Goal: Information Seeking & Learning: Learn about a topic

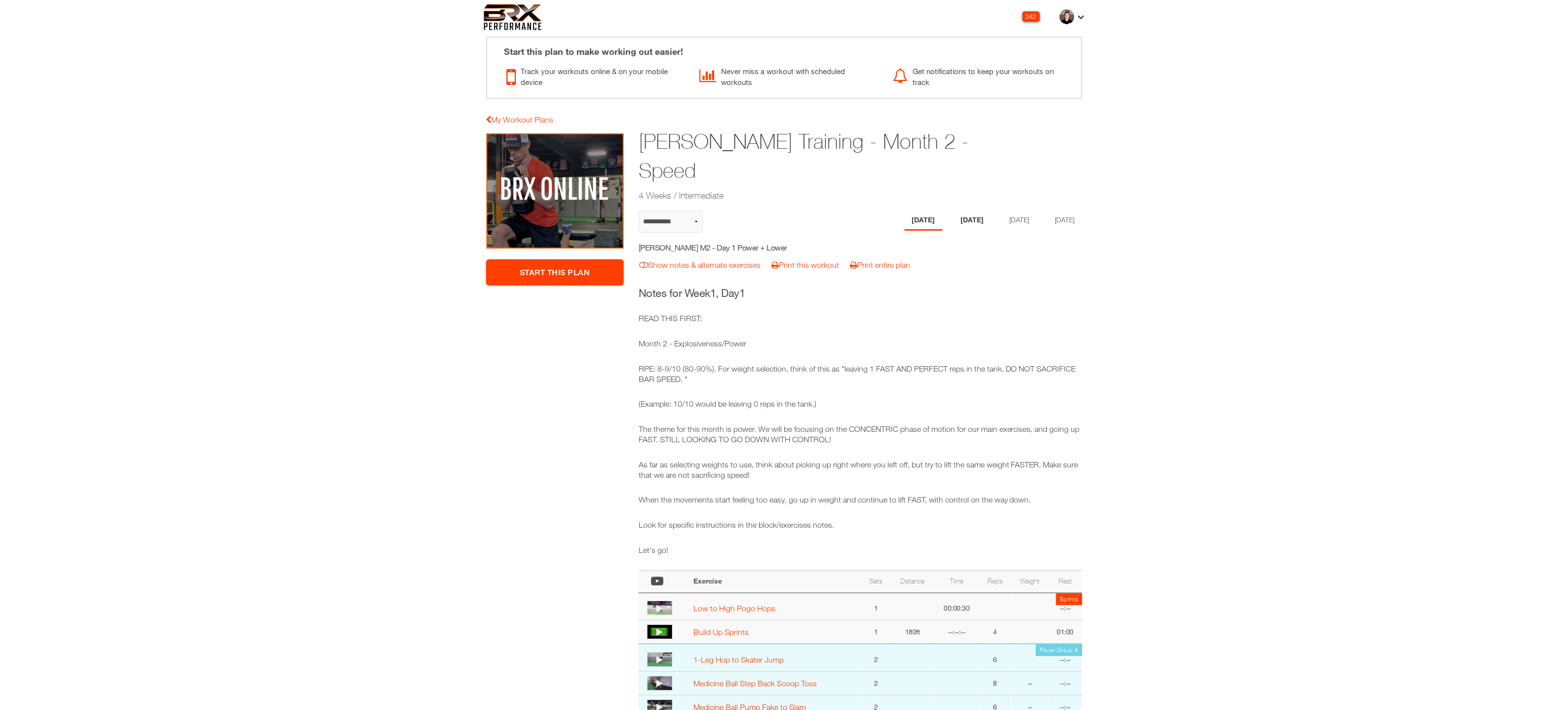
click at [967, 211] on li "Tuesday" at bounding box center [972, 220] width 38 height 20
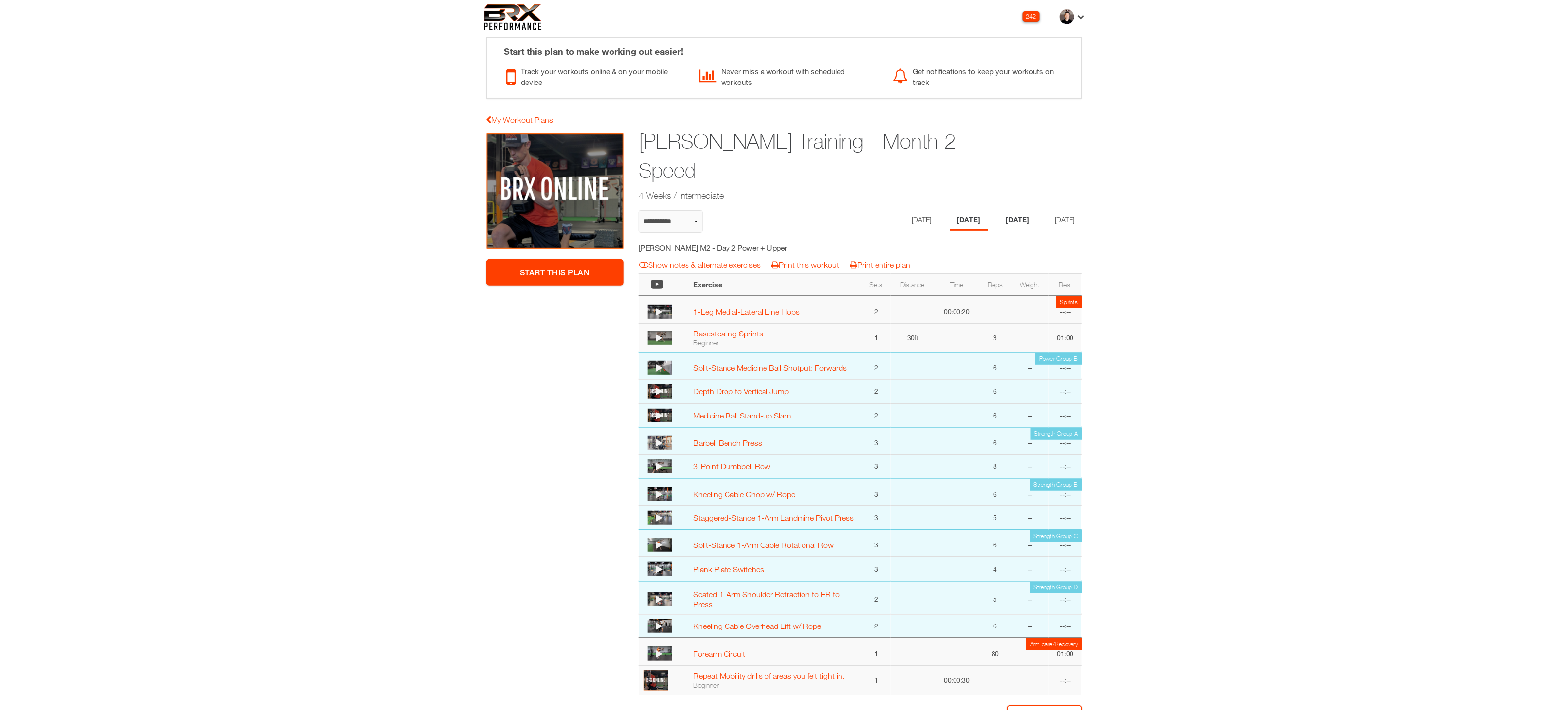
click at [1021, 211] on li "Thursday" at bounding box center [1018, 220] width 38 height 20
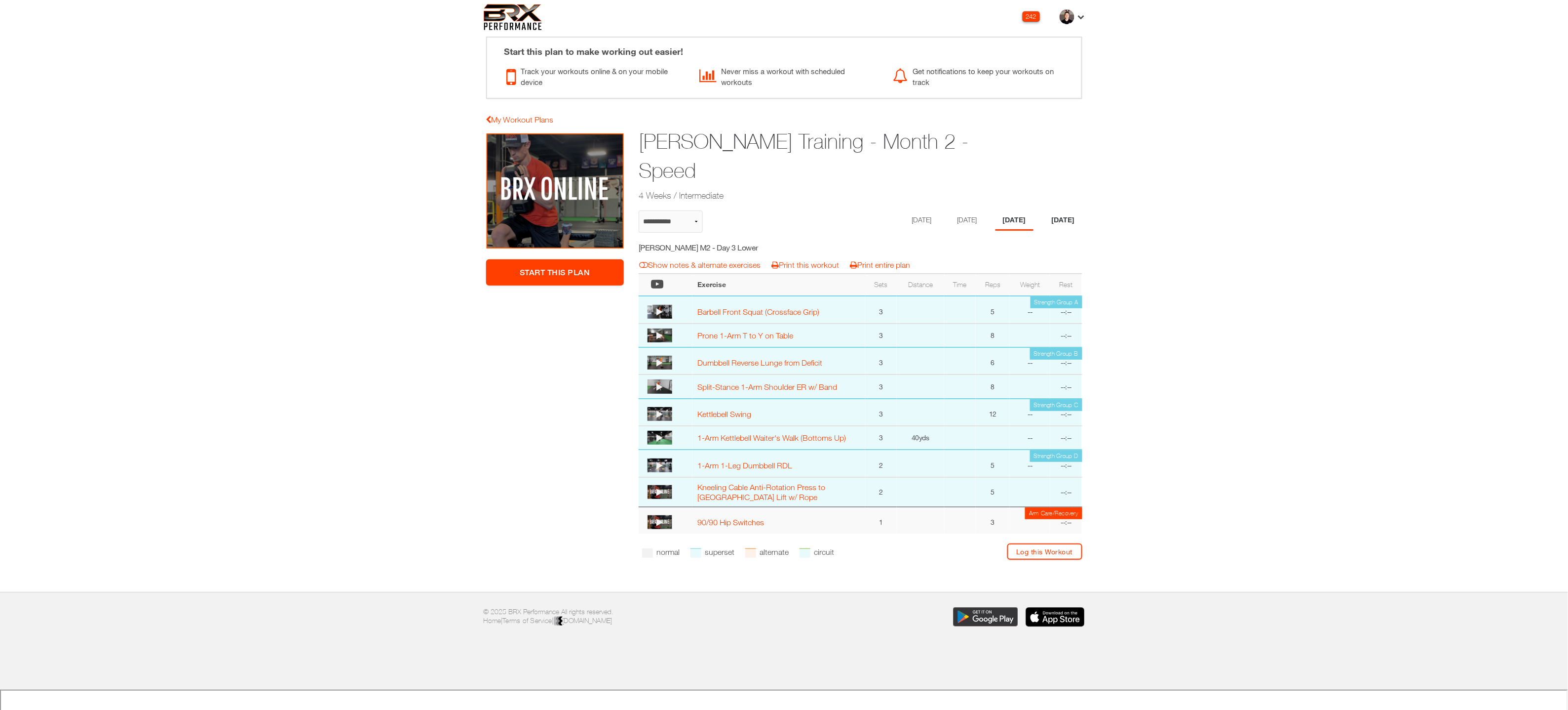
click at [1081, 211] on li "Friday" at bounding box center [1063, 220] width 38 height 20
click at [1005, 211] on li "Thursday" at bounding box center [1014, 220] width 38 height 20
click at [966, 211] on li "Tuesday" at bounding box center [968, 220] width 38 height 20
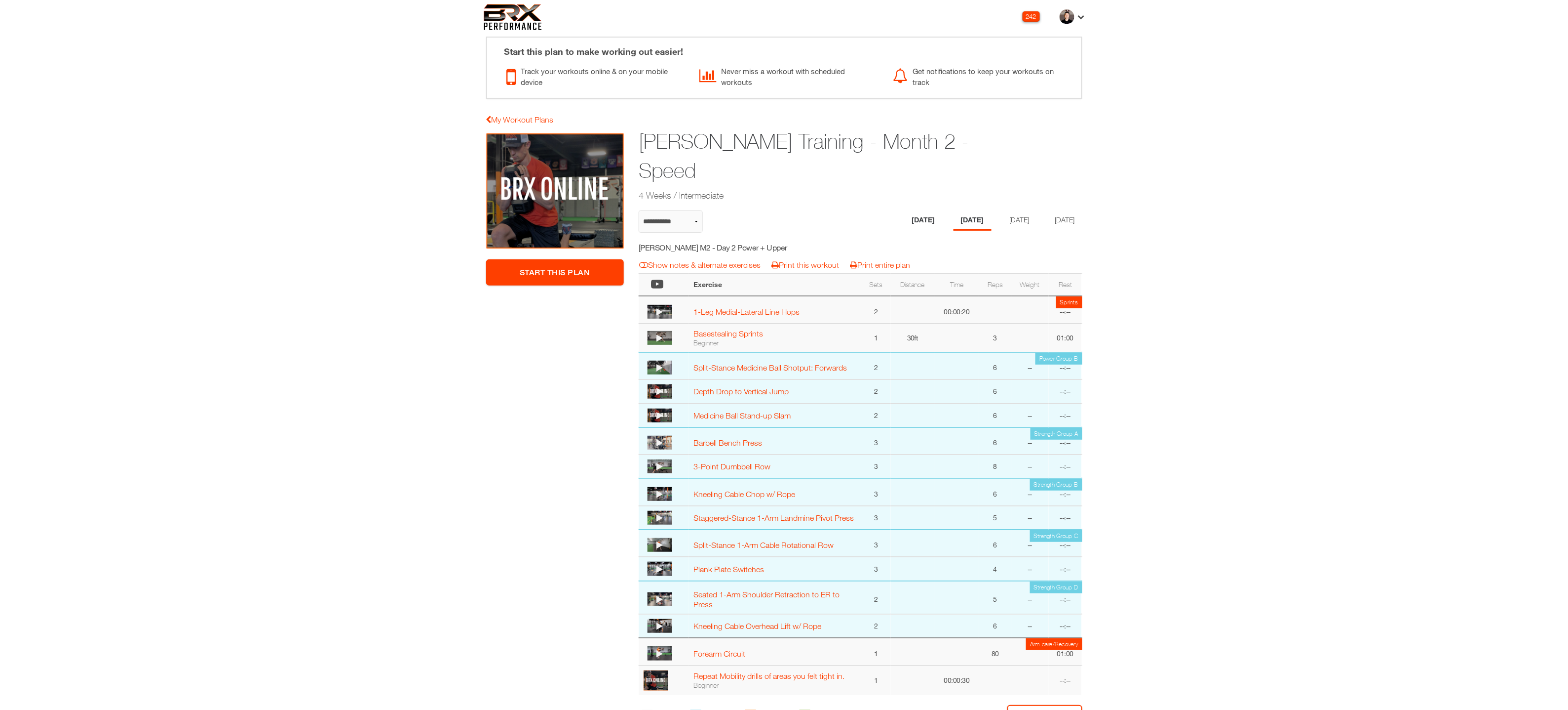
click at [919, 211] on li "Monday" at bounding box center [923, 220] width 38 height 20
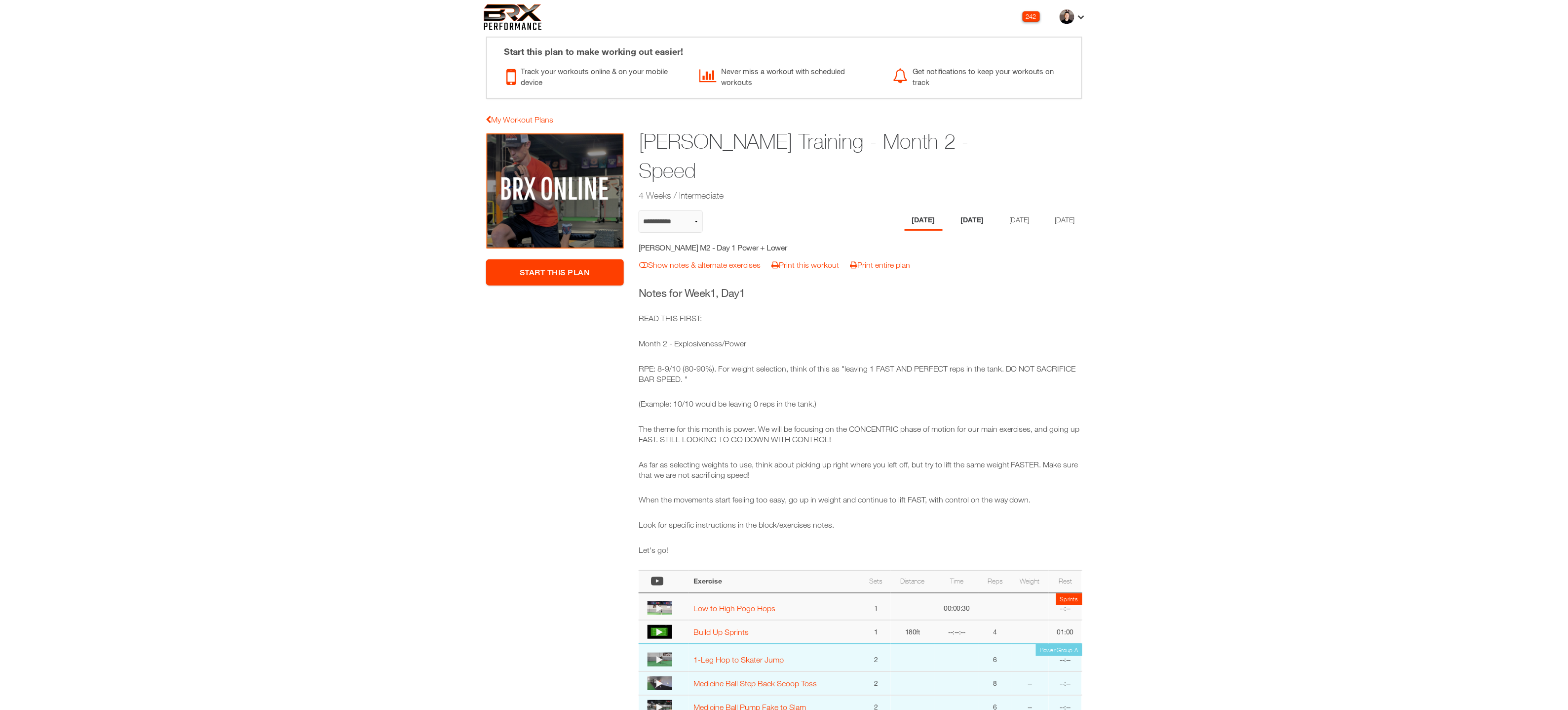
click at [963, 211] on li "Tuesday" at bounding box center [972, 220] width 38 height 20
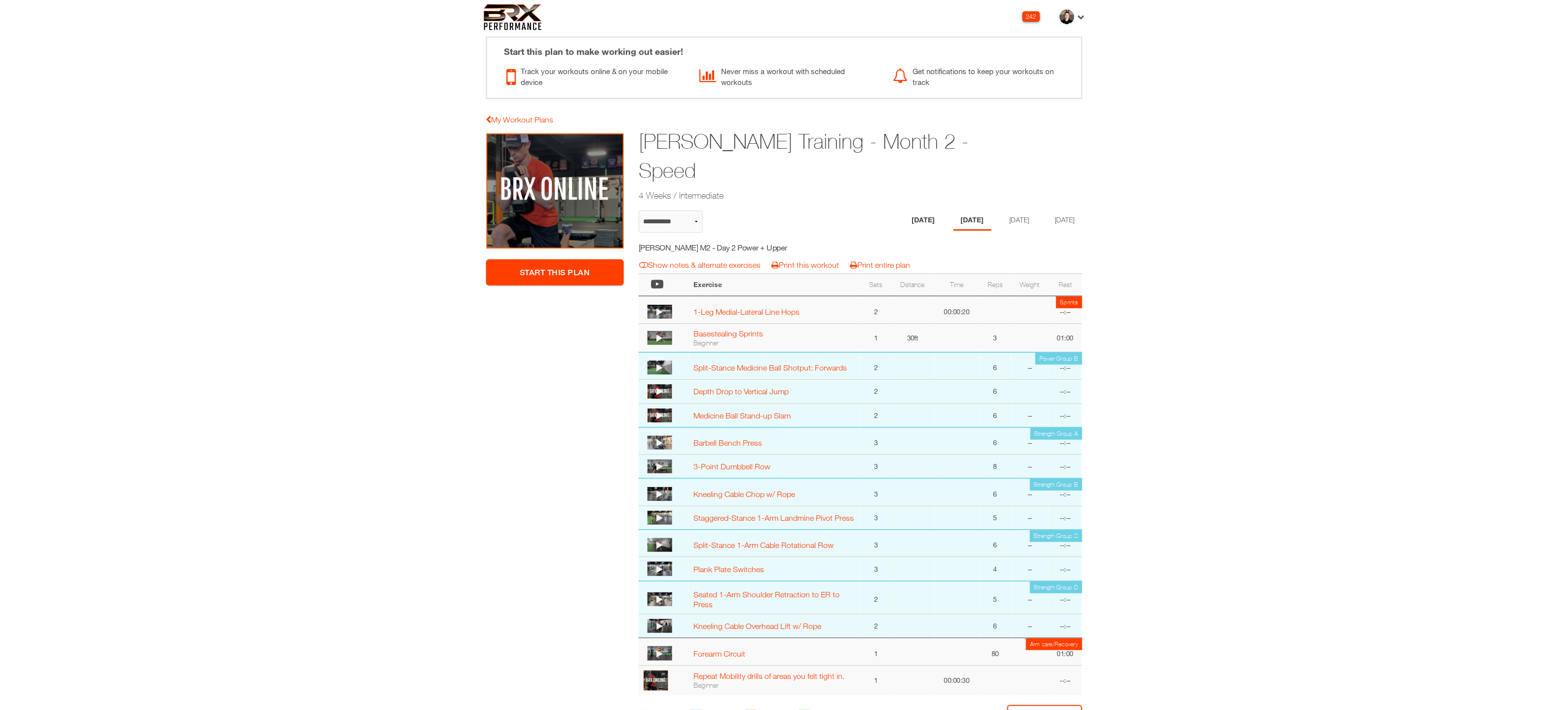
click at [920, 211] on li "Monday" at bounding box center [923, 220] width 38 height 20
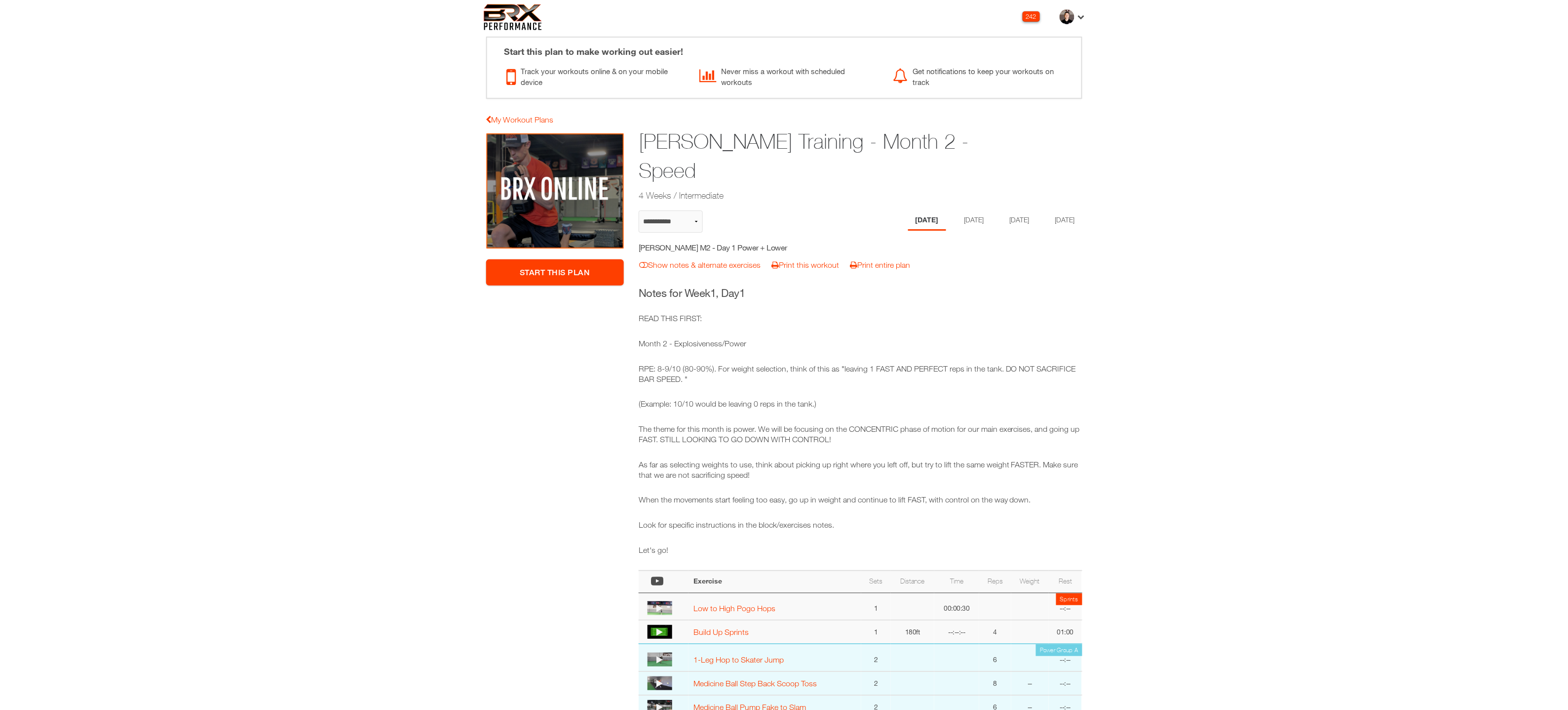
select select "**********"
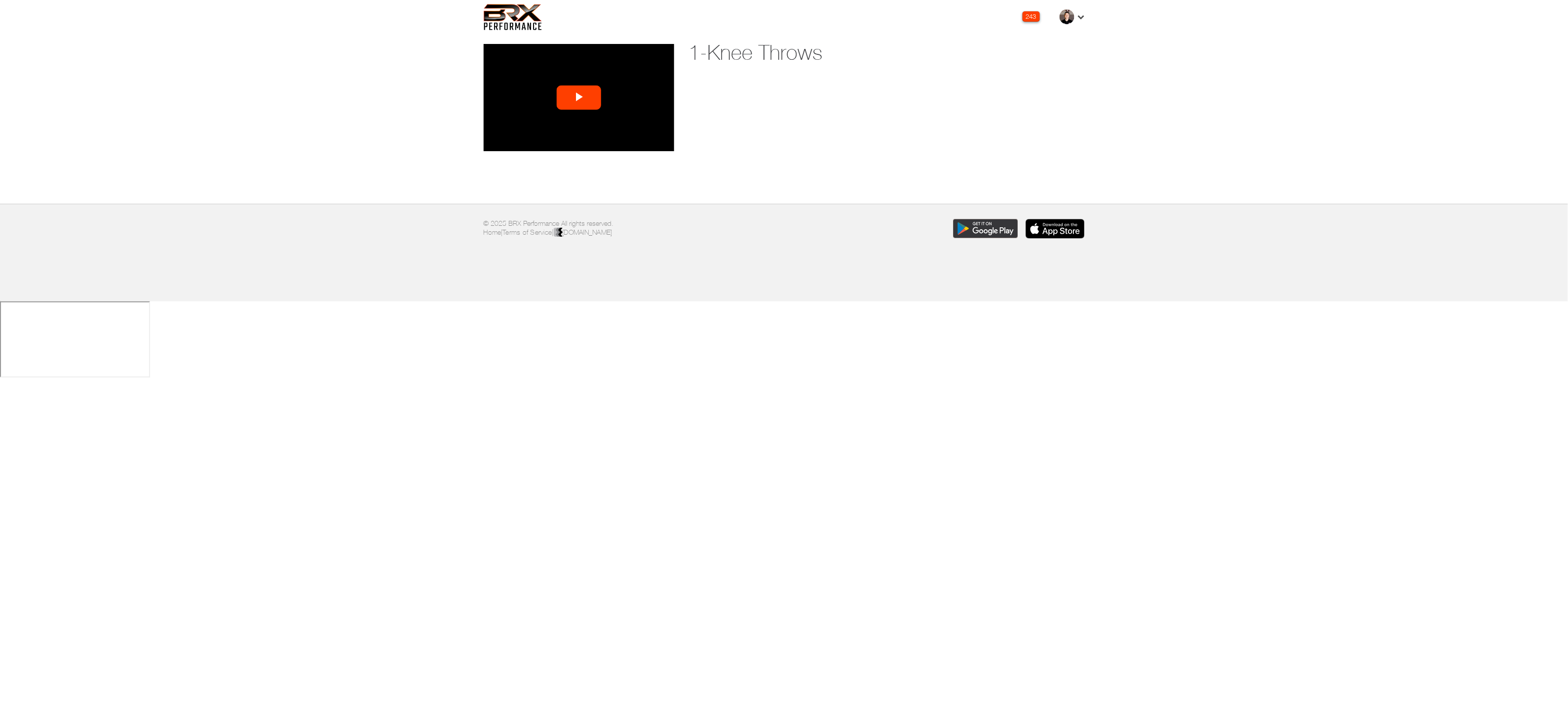
click at [579, 98] on span "Video Player" at bounding box center [579, 98] width 0 height 0
click at [548, 142] on div "Loaded : 74.11% 0:19 0:19" at bounding box center [569, 143] width 91 height 14
click at [571, 141] on div "Loaded : 80.29% 0:42 0:42" at bounding box center [569, 143] width 91 height 14
click at [586, 141] on div "Loaded : 100.00% 0:58 0:43" at bounding box center [569, 143] width 91 height 14
click at [581, 143] on div "0:53" at bounding box center [581, 144] width 1 height 3
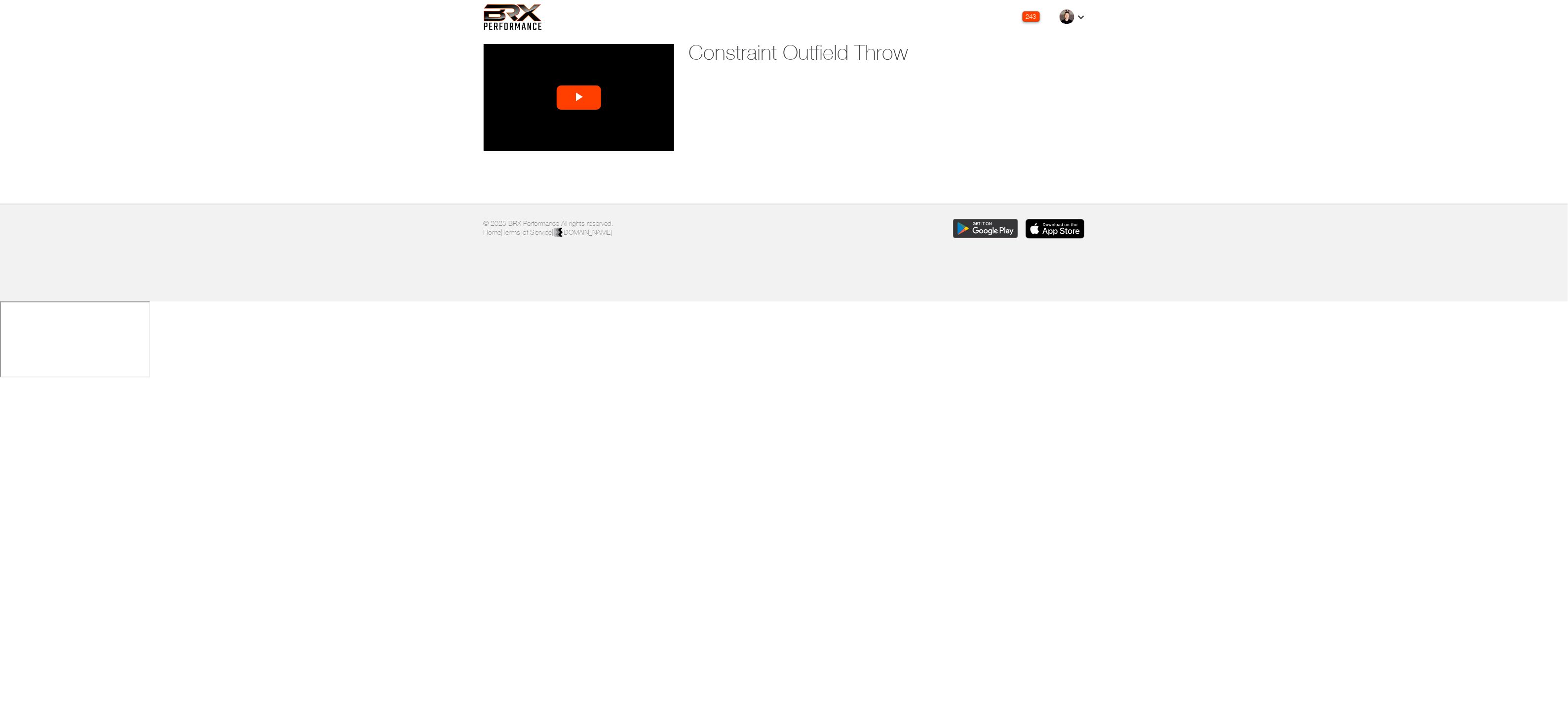
click at [579, 98] on span "Video Player" at bounding box center [579, 98] width 0 height 0
click at [541, 146] on div "Loaded : 46.28% 0:14 0:00" at bounding box center [569, 143] width 91 height 14
click at [566, 144] on div "Loaded : 52.06% 0:40 0:14" at bounding box center [568, 144] width 80 height 3
click at [588, 143] on div "1:04" at bounding box center [588, 144] width 1 height 3
click at [579, 98] on span "Video Player" at bounding box center [579, 98] width 0 height 0
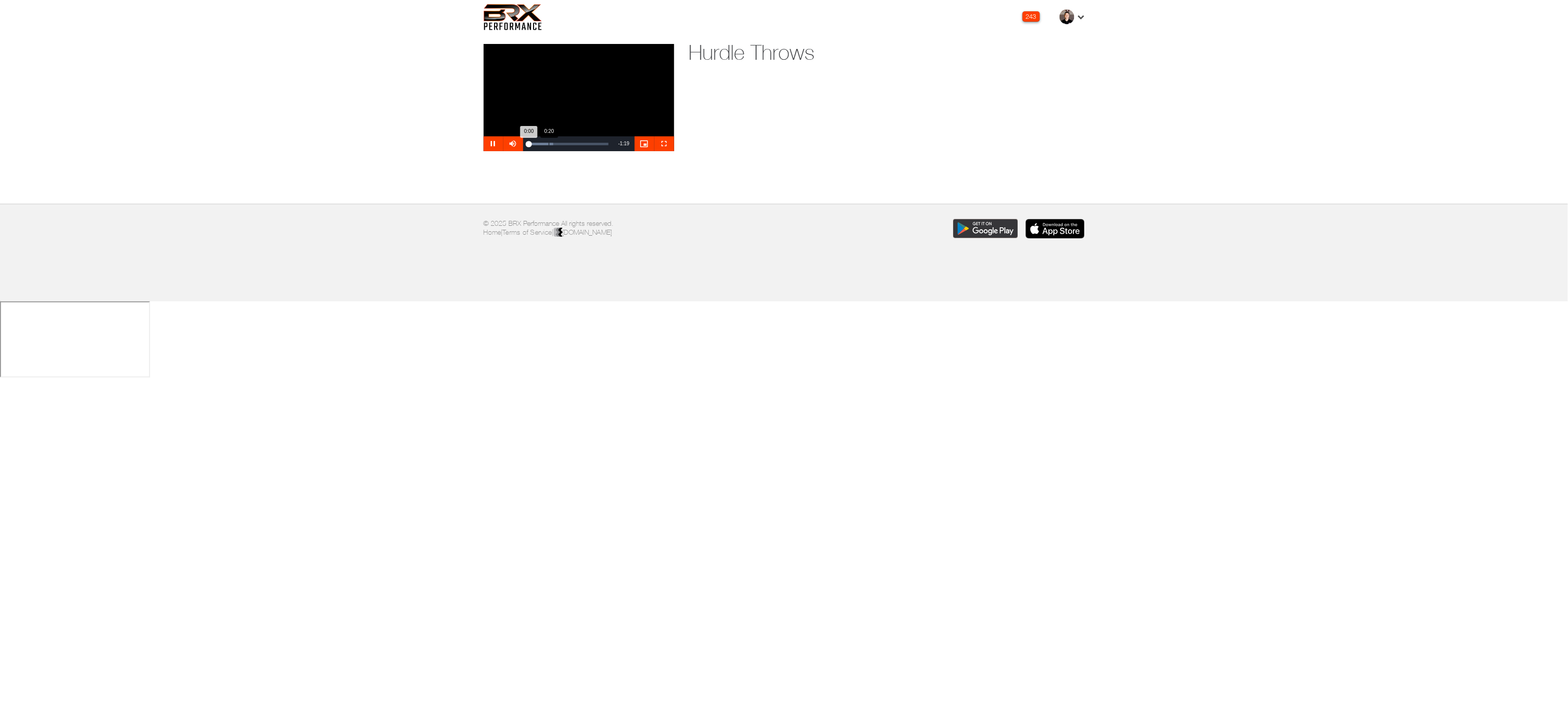
click at [548, 141] on div "Loaded : 31.62% 0:20 0:00" at bounding box center [569, 143] width 91 height 14
click at [534, 141] on div "Loaded : 63.24% 0:05 0:05" at bounding box center [569, 143] width 91 height 14
drag, startPoint x: 535, startPoint y: 143, endPoint x: 499, endPoint y: 140, distance: 36.1
click at [499, 142] on div "Play Mute Current Time 0:06 / Duration 1:19 Loaded : 100.00% 0:06 0:06 Stream T…" at bounding box center [578, 143] width 190 height 14
click at [579, 98] on span "Video Player" at bounding box center [579, 98] width 0 height 0
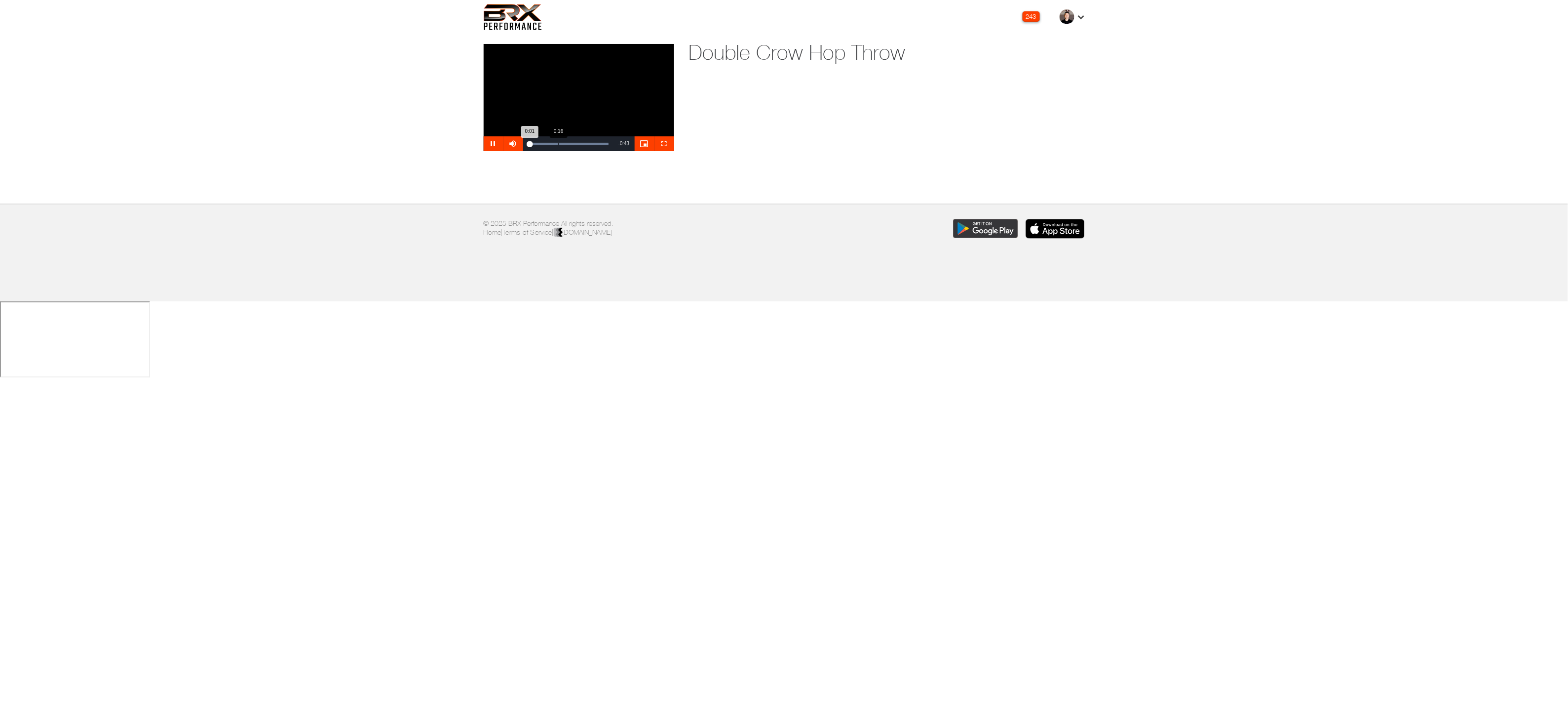
click at [558, 145] on div "Loaded : 99.97% 0:16 0:01" at bounding box center [568, 144] width 80 height 3
click at [582, 144] on div "0:28" at bounding box center [582, 144] width 1 height 3
click at [549, 141] on div "Loaded : 99.97% 0:11 0:36" at bounding box center [569, 143] width 91 height 14
drag, startPoint x: 535, startPoint y: 143, endPoint x: 529, endPoint y: 142, distance: 6.1
click at [529, 143] on div "Loaded : 99.97% 0:01 0:03" at bounding box center [568, 144] width 80 height 3
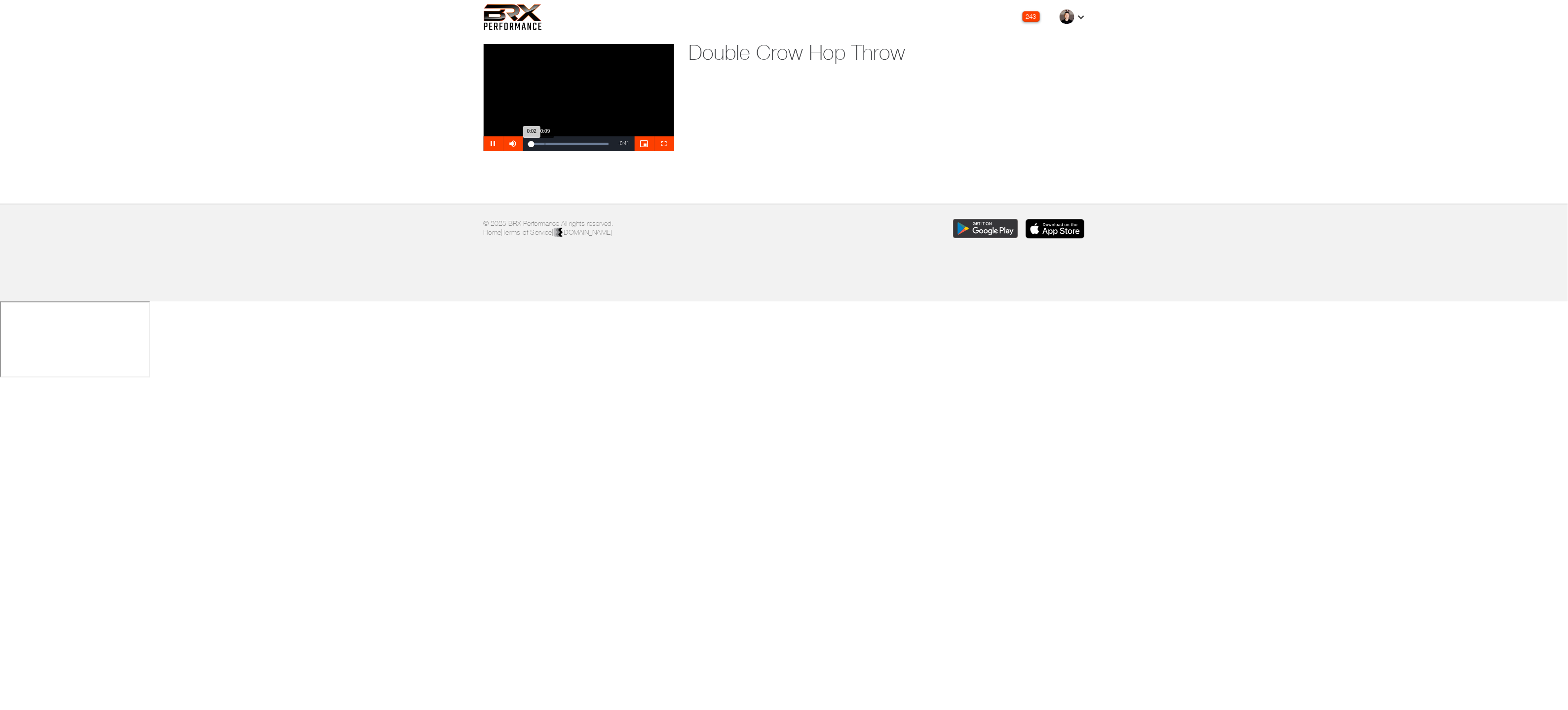
click at [545, 145] on div "Loaded : 99.97% 0:09 0:02" at bounding box center [569, 143] width 91 height 14
click at [579, 98] on span "Video Player" at bounding box center [579, 98] width 0 height 0
click at [589, 111] on video "Video Player" at bounding box center [578, 98] width 190 height 107
click at [576, 145] on div "Loaded : 100.00% 0:41 0:47" at bounding box center [569, 143] width 91 height 14
click at [608, 87] on video "Video Player" at bounding box center [578, 98] width 190 height 107
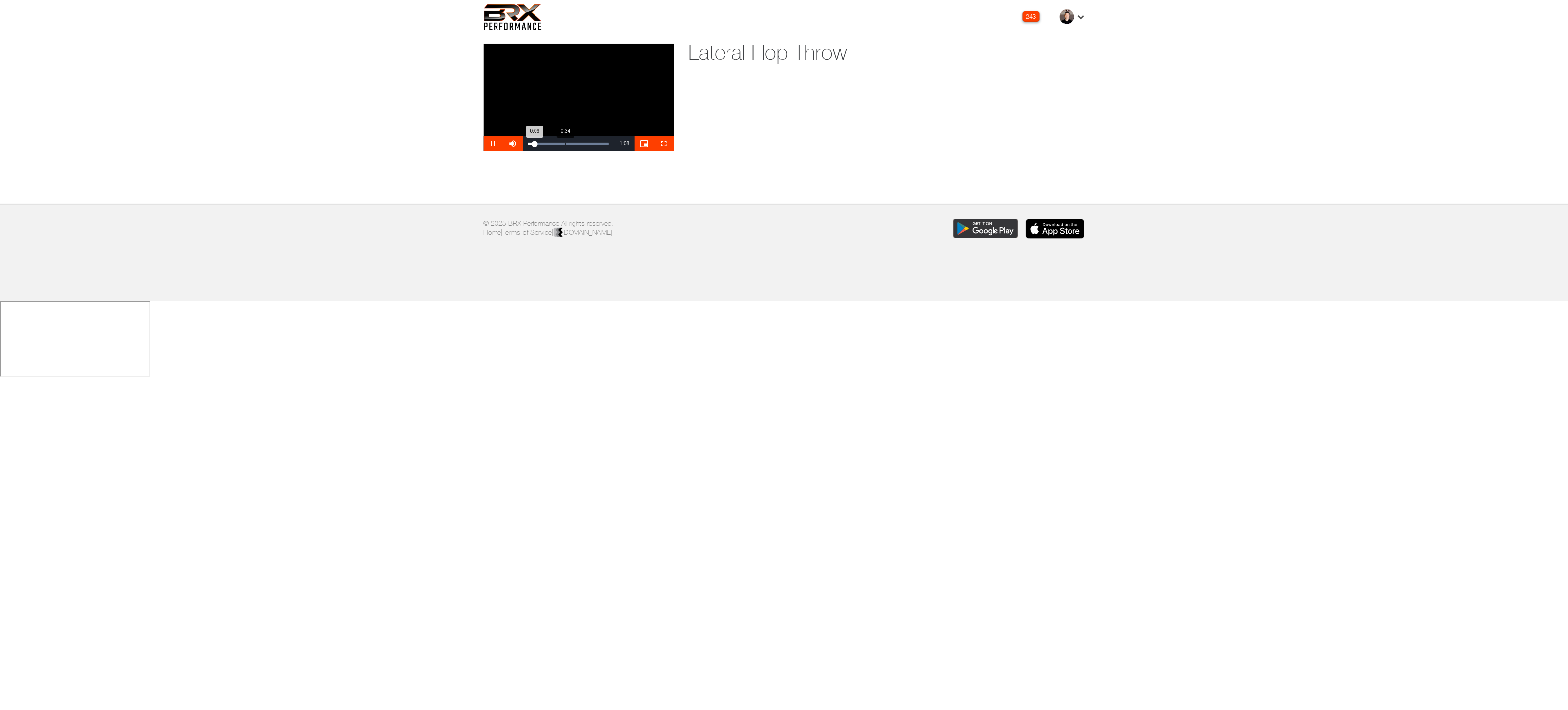
click at [565, 145] on div "Loaded : 100.00% 0:34 0:06" at bounding box center [568, 144] width 80 height 3
click at [551, 144] on div "Loaded : 100.00% 0:24 0:34" at bounding box center [568, 144] width 80 height 3
click at [598, 144] on div "Loaded : 100.00% 1:03 0:21" at bounding box center [568, 144] width 80 height 3
click at [579, 98] on span "Video Player" at bounding box center [579, 98] width 0 height 0
click at [543, 143] on div "Loaded : 99.98% 0:11 0:02" at bounding box center [568, 144] width 80 height 3
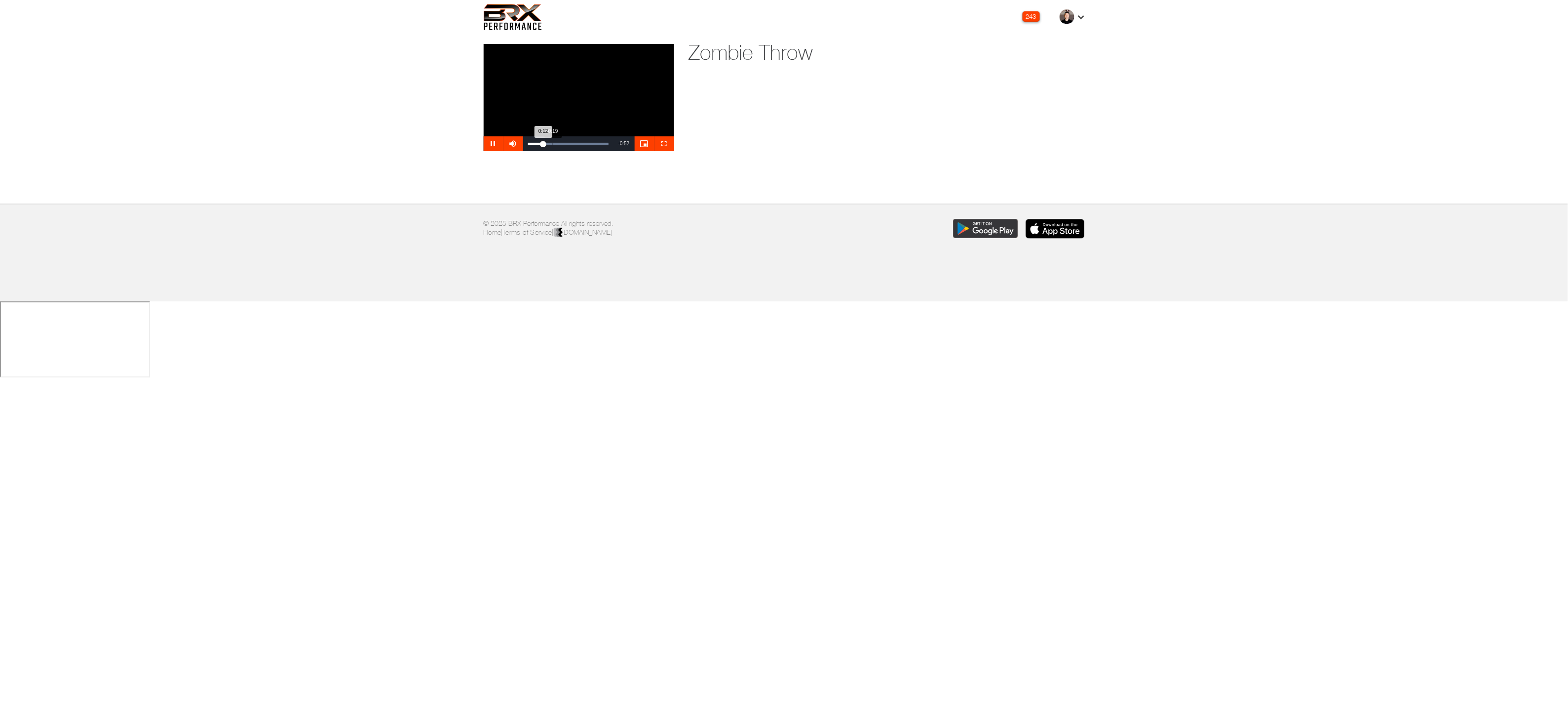
click at [553, 143] on div "0:19" at bounding box center [553, 144] width 1 height 3
click at [595, 143] on div "Loaded : 99.98% 0:50 0:22" at bounding box center [568, 144] width 80 height 3
click at [601, 144] on div "Loaded : 99.98% 0:57 0:53" at bounding box center [568, 144] width 80 height 3
click at [596, 143] on div "Loaded : 99.98% 0:54 0:58" at bounding box center [568, 144] width 80 height 3
click at [588, 143] on div "Loaded : 99.98% 0:48 0:58" at bounding box center [568, 144] width 80 height 3
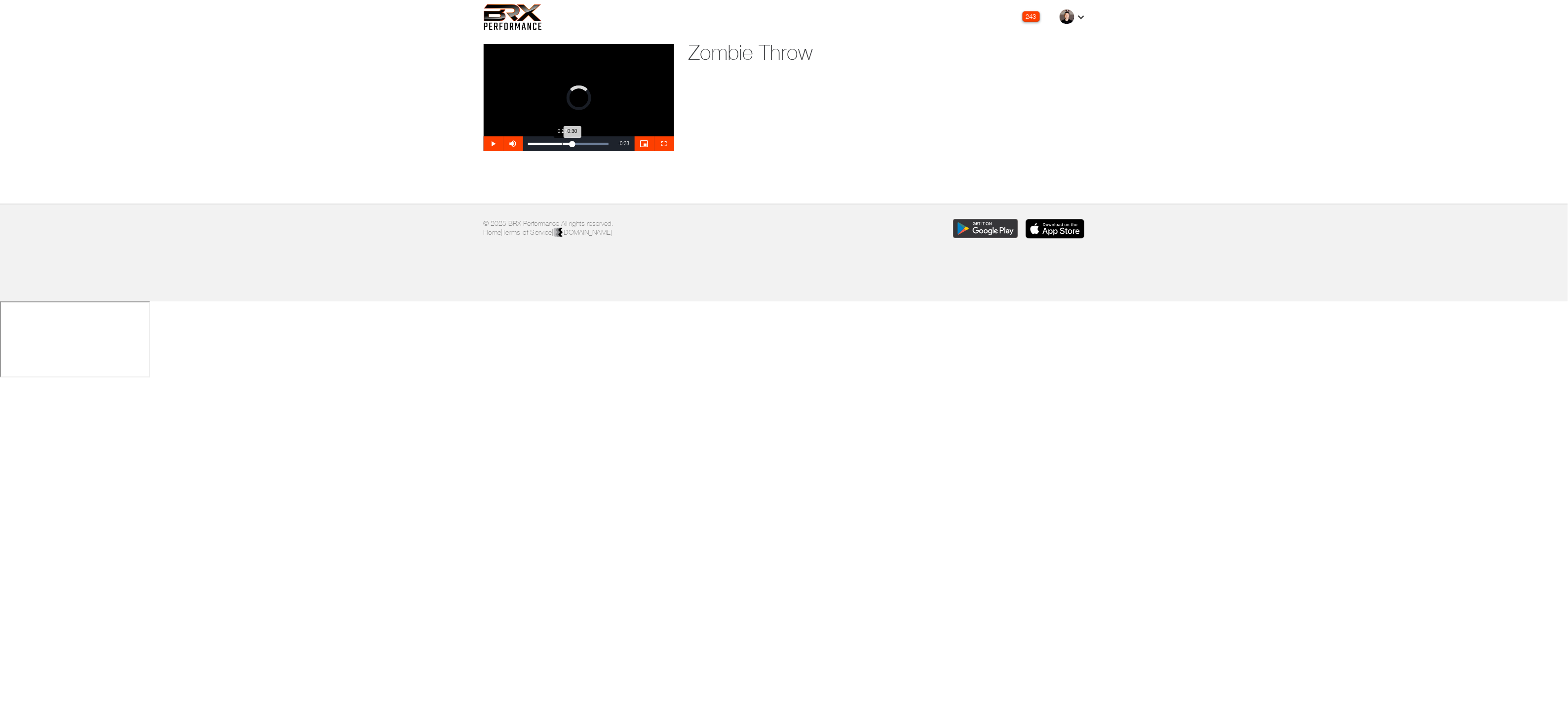
drag, startPoint x: 582, startPoint y: 143, endPoint x: 561, endPoint y: 142, distance: 21.0
click at [561, 143] on div "Loaded : 99.98% 0:27 0:30" at bounding box center [568, 144] width 80 height 3
click at [579, 98] on span "Video Player" at bounding box center [579, 98] width 0 height 0
click at [549, 142] on div "Loaded : 100.00% 0:16 0:04" at bounding box center [569, 143] width 91 height 14
click at [565, 143] on div "Loaded : 100.00% 0:27 0:16" at bounding box center [568, 144] width 80 height 3
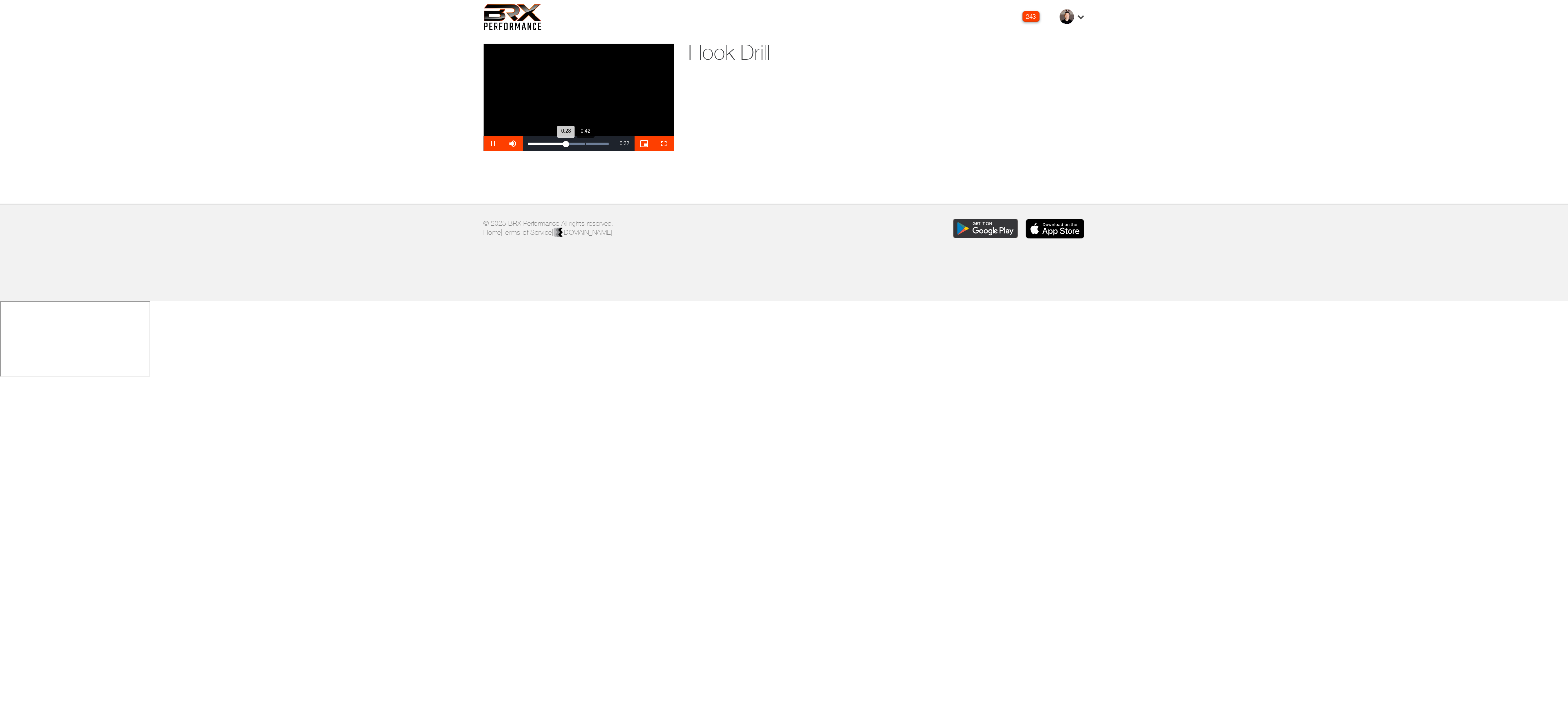
click at [585, 137] on div "Loaded : 100.00% 0:42 0:28" at bounding box center [569, 143] width 91 height 14
click at [579, 98] on span "Video Player" at bounding box center [579, 98] width 0 height 0
click at [585, 141] on div "Loaded : 99.97% 0:38 0:45" at bounding box center [569, 143] width 91 height 14
click at [490, 144] on span "Video Player" at bounding box center [493, 144] width 19 height 0
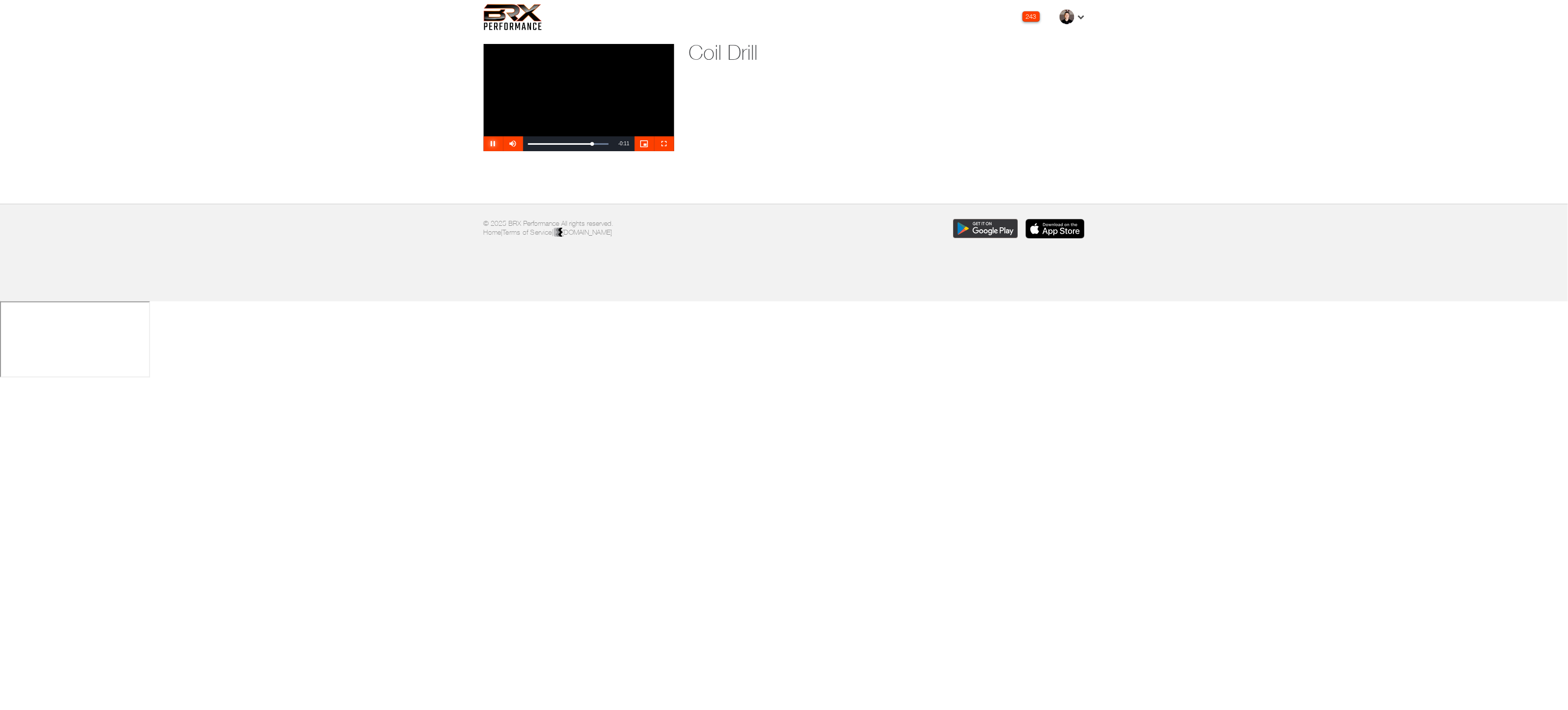
click at [490, 144] on span "Video Player" at bounding box center [493, 144] width 19 height 0
